Goal: Find specific page/section: Find specific page/section

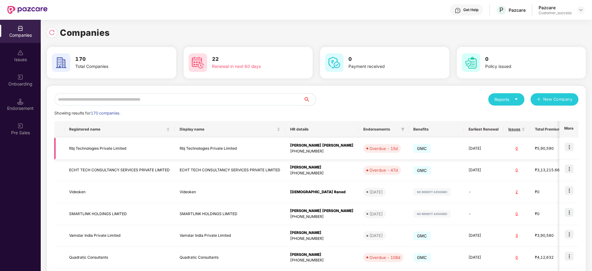
click at [571, 144] on img at bounding box center [568, 147] width 9 height 9
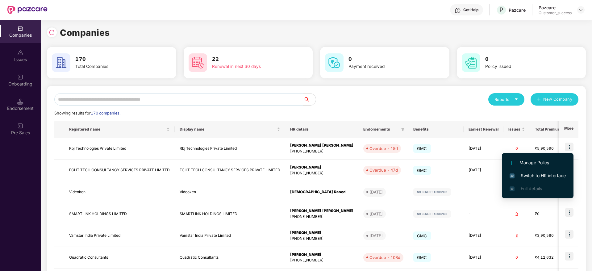
click at [552, 175] on span "Switch to HR interface" at bounding box center [537, 175] width 56 height 7
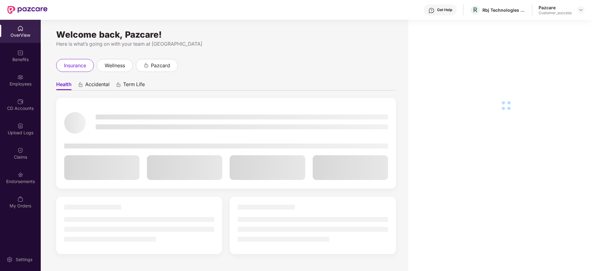
click at [445, 9] on div "Get Help" at bounding box center [444, 9] width 15 height 5
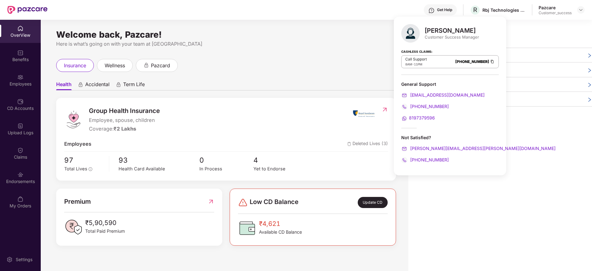
click at [366, 31] on div "Welcome back, Pazcare! Here is what’s going on with your team at Pazcare insura…" at bounding box center [224, 149] width 367 height 258
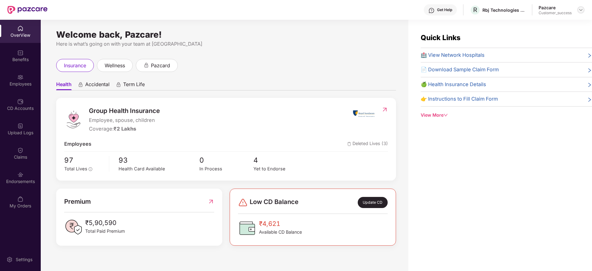
click at [581, 8] on img at bounding box center [580, 9] width 5 height 5
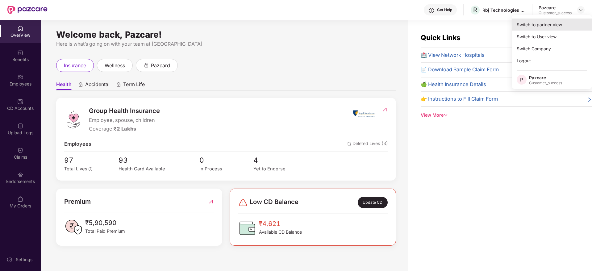
click at [568, 24] on div "Switch to partner view" at bounding box center [551, 25] width 80 height 12
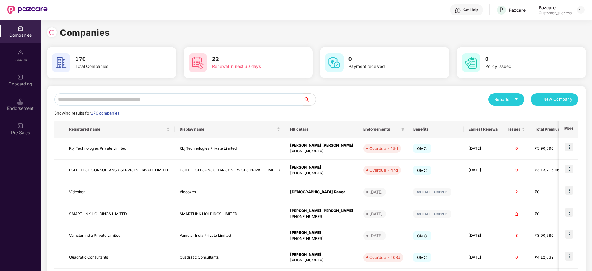
click at [138, 98] on input "text" at bounding box center [178, 99] width 249 height 12
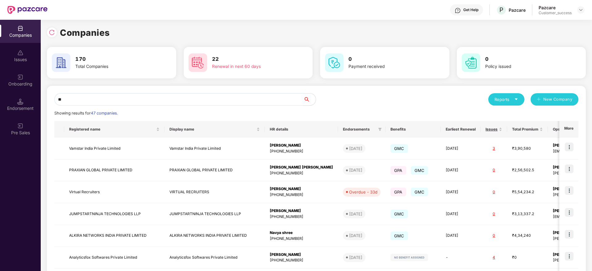
type input "*"
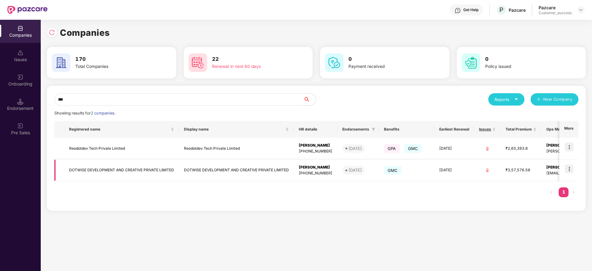
type input "***"
click at [572, 167] on img at bounding box center [568, 168] width 9 height 9
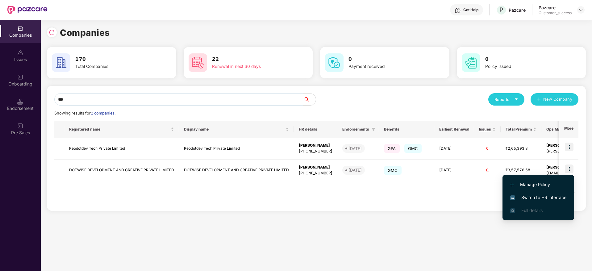
click at [551, 198] on span "Switch to HR interface" at bounding box center [538, 197] width 56 height 7
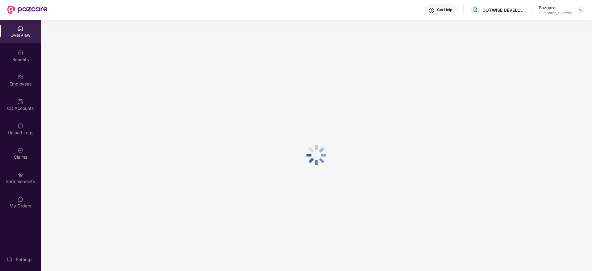
click at [22, 84] on div "Employees" at bounding box center [20, 84] width 41 height 6
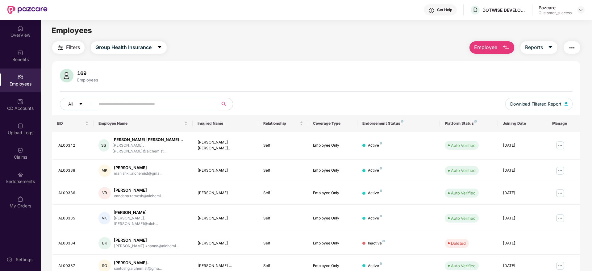
click at [156, 105] on input "text" at bounding box center [154, 103] width 111 height 9
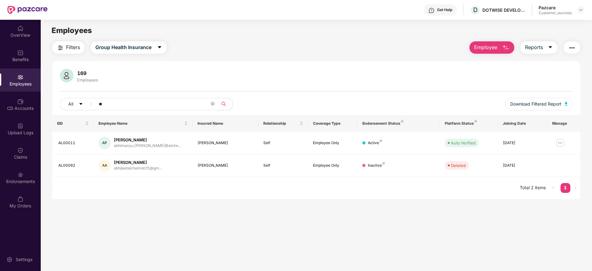
type input "*"
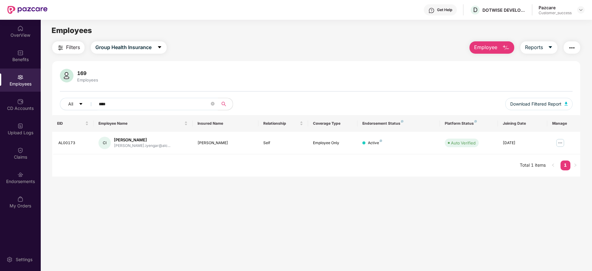
type input "****"
click at [200, 201] on main "Employees Filters Group Health Insurance Employee Reports 169 Employees All ***…" at bounding box center [316, 155] width 551 height 271
click at [23, 62] on div "Benefits" at bounding box center [20, 59] width 41 height 6
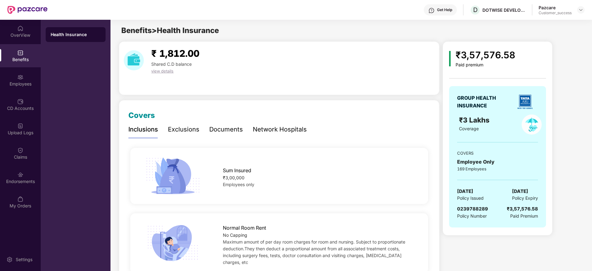
click at [226, 125] on div "Documents" at bounding box center [226, 130] width 34 height 10
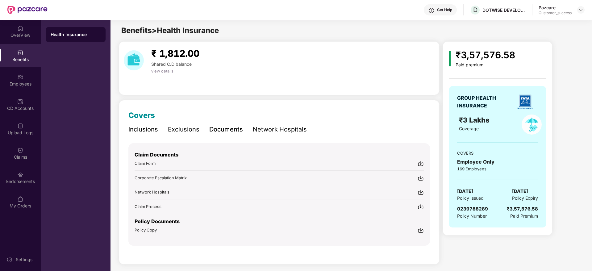
scroll to position [3, 0]
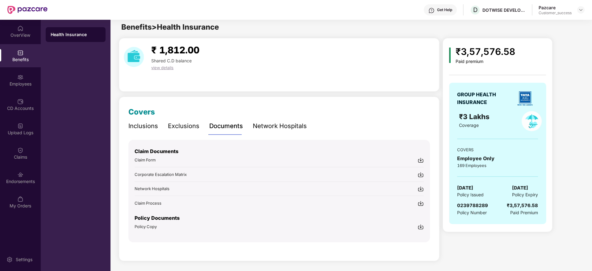
click at [424, 225] on img at bounding box center [420, 227] width 6 height 6
click at [445, 10] on div "Get Help" at bounding box center [444, 9] width 15 height 5
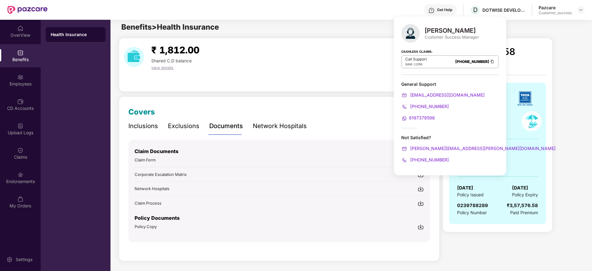
click at [490, 62] on img at bounding box center [492, 61] width 5 height 5
